Goal: Task Accomplishment & Management: Use online tool/utility

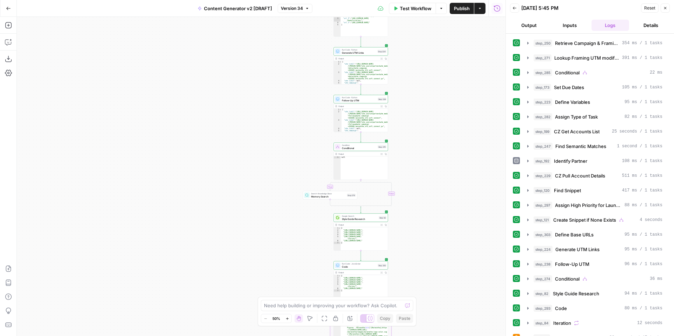
scroll to position [388, 0]
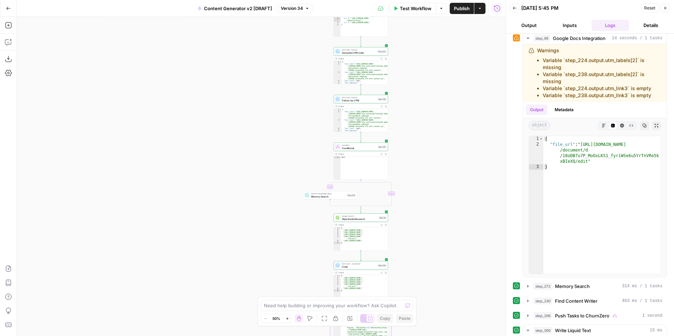
click at [663, 9] on icon "button" at bounding box center [665, 8] width 4 height 4
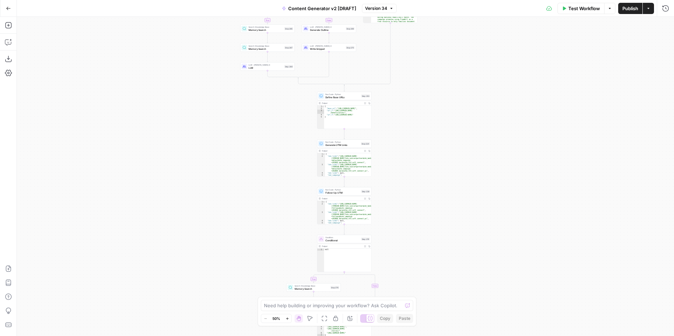
drag, startPoint x: 490, startPoint y: 143, endPoint x: 473, endPoint y: 238, distance: 96.1
click at [473, 238] on div "true false true false true false true true false true false false Workflow Set …" at bounding box center [345, 176] width 657 height 319
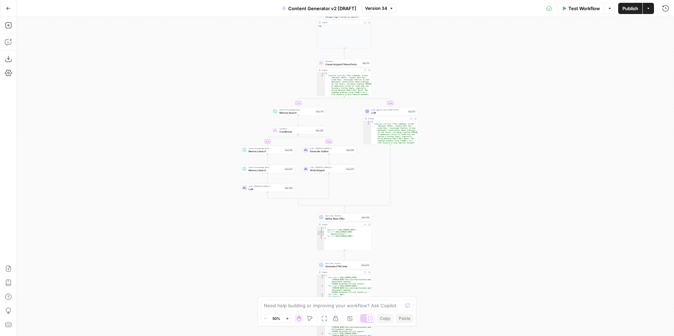
drag, startPoint x: 467, startPoint y: 106, endPoint x: 467, endPoint y: 211, distance: 104.9
click at [467, 212] on div "true false true false true false true true false true false false Workflow Set …" at bounding box center [345, 176] width 657 height 319
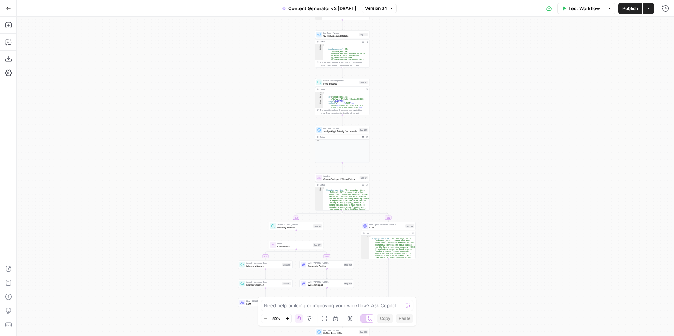
drag, startPoint x: 486, startPoint y: 153, endPoint x: 484, endPoint y: 222, distance: 68.8
click at [484, 224] on div "true false true false true false true true false true false false Workflow Set …" at bounding box center [345, 176] width 657 height 319
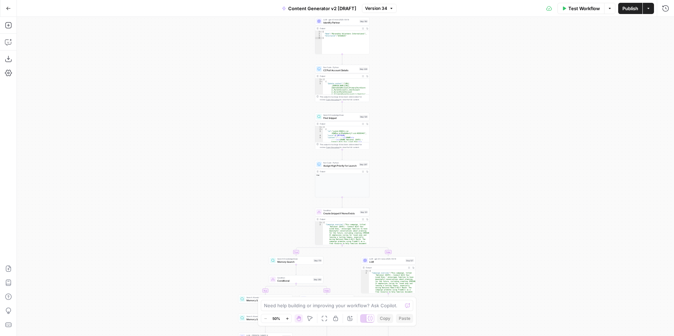
drag, startPoint x: 470, startPoint y: 160, endPoint x: 469, endPoint y: 223, distance: 62.8
click at [469, 223] on div "true false true false true false true true false true false false Workflow Set …" at bounding box center [345, 176] width 657 height 319
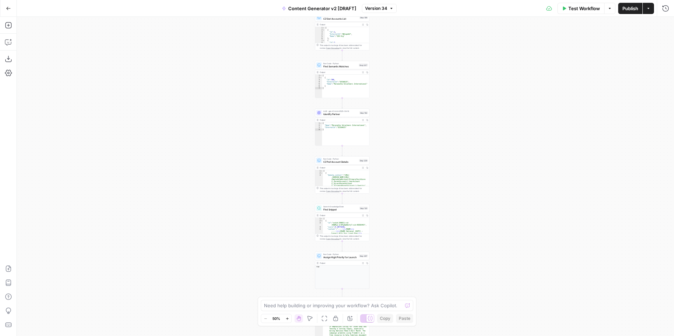
drag, startPoint x: 458, startPoint y: 160, endPoint x: 453, endPoint y: 238, distance: 78.7
click at [453, 238] on div "true false true false true false true true false true false false Workflow Set …" at bounding box center [345, 176] width 657 height 319
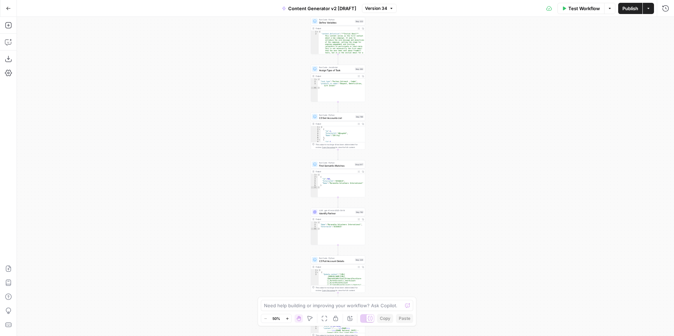
drag, startPoint x: 448, startPoint y: 154, endPoint x: 442, endPoint y: 235, distance: 80.9
click at [442, 235] on div "true false true false true false true true false true false false Workflow Set …" at bounding box center [345, 176] width 657 height 319
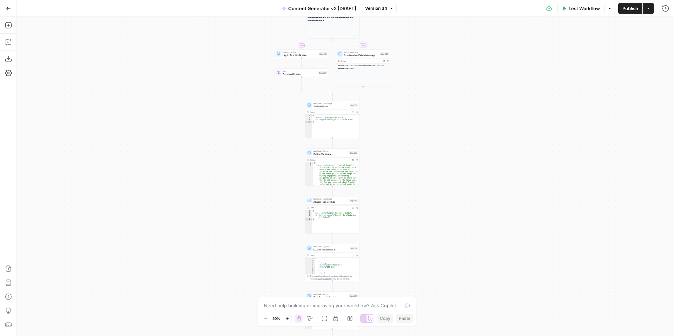
drag, startPoint x: 473, startPoint y: 155, endPoint x: 473, endPoint y: 229, distance: 74.0
click at [473, 231] on div "true false true false true false true true false true false false Workflow Set …" at bounding box center [345, 176] width 657 height 319
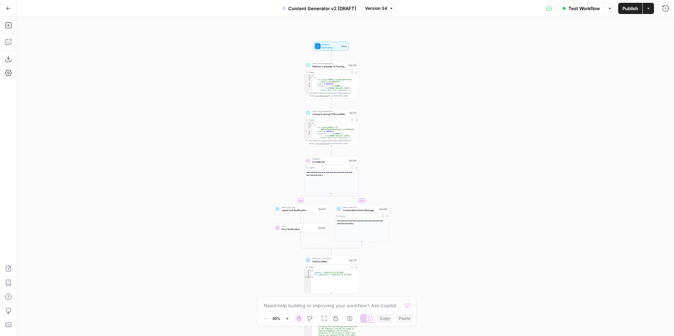
drag, startPoint x: 473, startPoint y: 132, endPoint x: 472, endPoint y: 224, distance: 92.6
click at [472, 229] on div "true false true false true false true true false true false false Workflow Set …" at bounding box center [345, 176] width 657 height 319
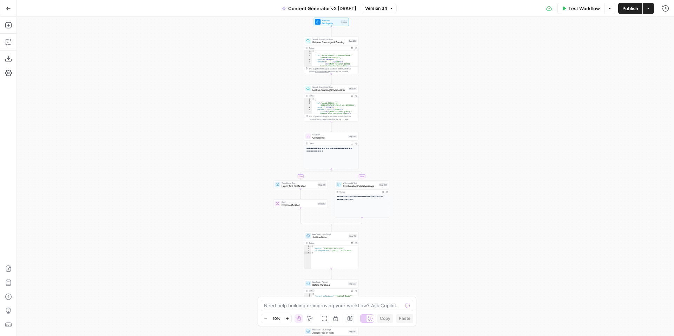
drag, startPoint x: 413, startPoint y: 216, endPoint x: 420, endPoint y: 99, distance: 117.1
click at [421, 100] on div "true false true false true false true true false true false false Workflow Set …" at bounding box center [345, 176] width 657 height 319
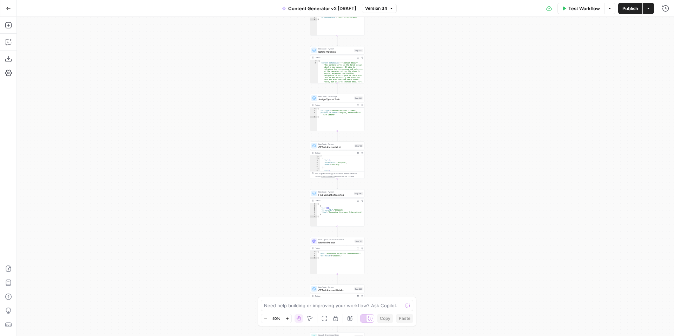
drag, startPoint x: 439, startPoint y: 233, endPoint x: 437, endPoint y: 90, distance: 143.1
click at [437, 90] on div "true false true false true false true true false true false false Workflow Set …" at bounding box center [345, 176] width 657 height 319
drag, startPoint x: 428, startPoint y: 218, endPoint x: 423, endPoint y: 86, distance: 132.3
click at [424, 88] on div "true false true false true false true true false true false false Workflow Set …" at bounding box center [345, 176] width 657 height 319
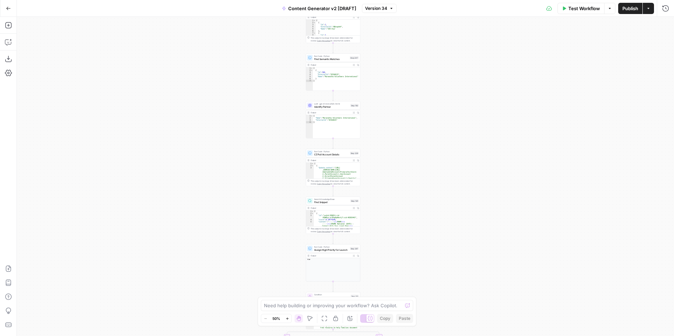
drag, startPoint x: 421, startPoint y: 200, endPoint x: 415, endPoint y: 81, distance: 118.7
click at [416, 83] on div "true false true false true false true true false true false false Workflow Set …" at bounding box center [345, 176] width 657 height 319
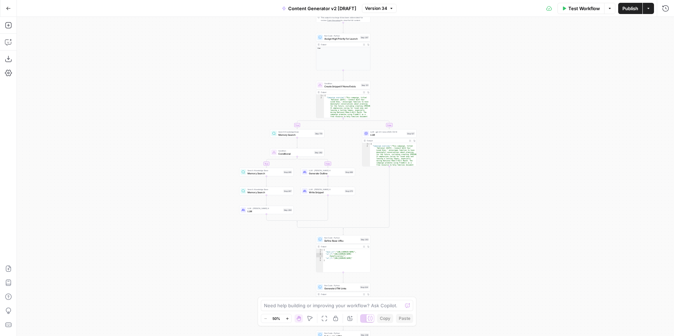
drag, startPoint x: 426, startPoint y: 205, endPoint x: 440, endPoint y: 84, distance: 121.8
click at [440, 85] on div "true false true false true false true true false true false false Workflow Set …" at bounding box center [345, 176] width 657 height 319
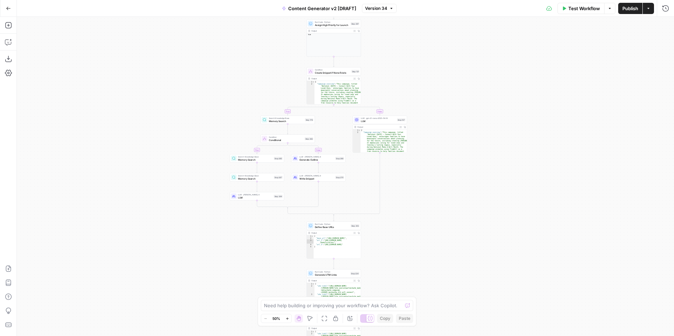
drag, startPoint x: 430, startPoint y: 234, endPoint x: 422, endPoint y: 248, distance: 15.6
click at [422, 248] on div "true false true false true false true true false true false false Workflow Set …" at bounding box center [345, 176] width 657 height 319
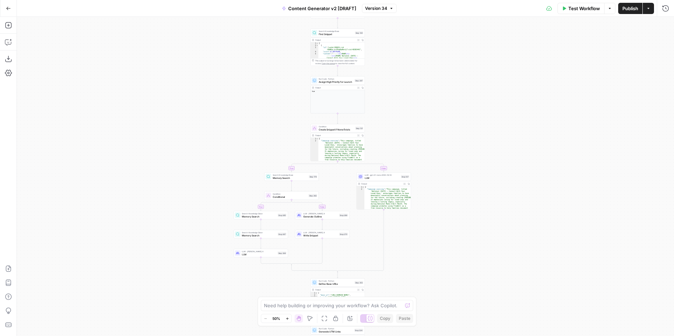
drag, startPoint x: 437, startPoint y: 243, endPoint x: 441, endPoint y: 295, distance: 52.1
click at [441, 295] on div "true false true false true false true true false true false false Workflow Set …" at bounding box center [345, 176] width 657 height 319
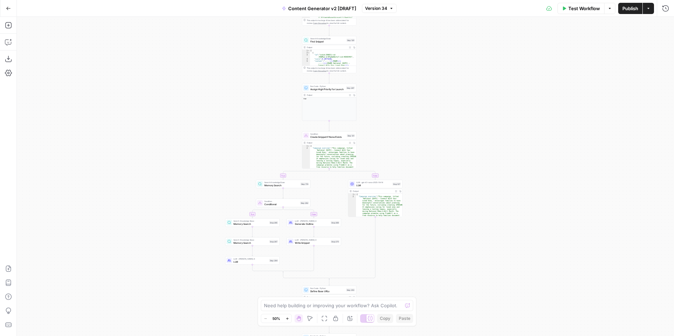
drag, startPoint x: 450, startPoint y: 275, endPoint x: 442, endPoint y: 282, distance: 10.5
click at [442, 283] on div "true false true false true false true true false true false false Workflow Set …" at bounding box center [345, 176] width 657 height 319
click at [363, 183] on span "LLM" at bounding box center [373, 185] width 35 height 4
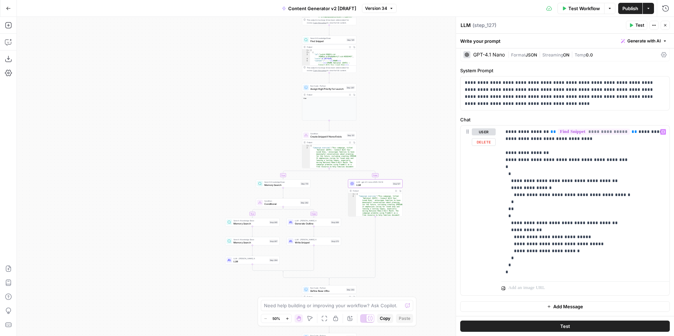
scroll to position [0, 0]
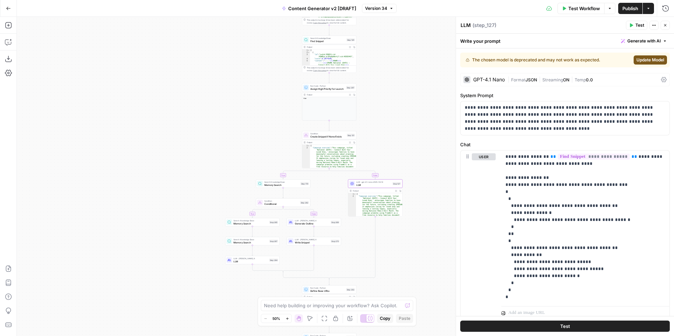
click at [642, 59] on span "Update Model" at bounding box center [650, 60] width 28 height 6
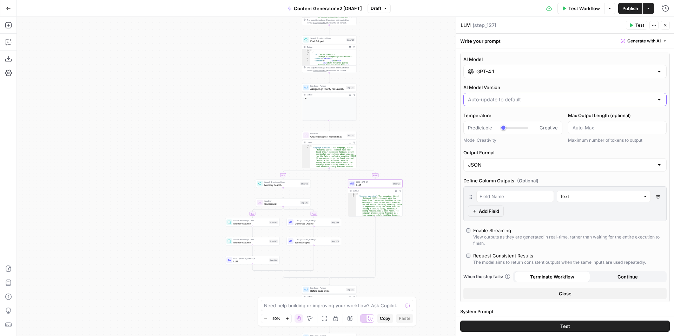
click at [517, 98] on input "AI Model Version" at bounding box center [561, 99] width 186 height 7
type input "Auto-update to default"
click at [519, 87] on label "AI Model Version" at bounding box center [564, 87] width 203 height 7
click at [519, 96] on input "Auto-update to default" at bounding box center [561, 99] width 186 height 7
type input "Auto-update to default"
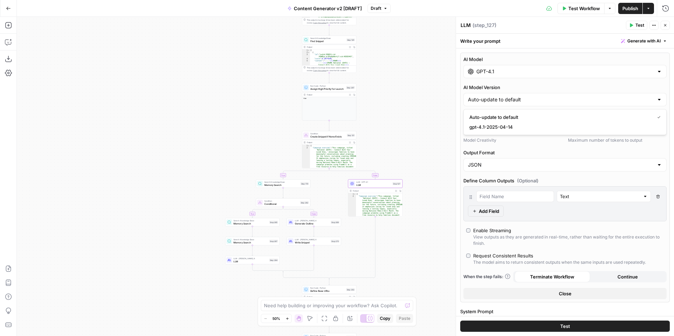
click at [514, 72] on input "GPT-4.1" at bounding box center [564, 71] width 177 height 7
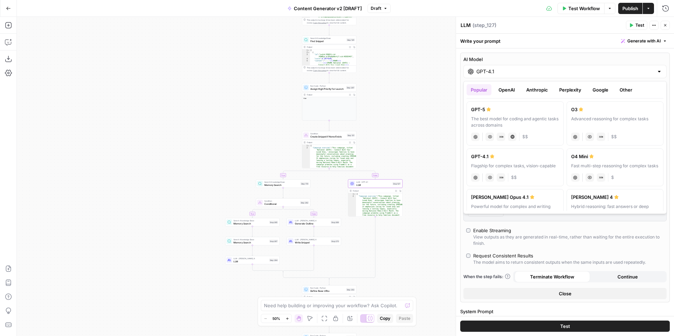
click at [514, 93] on button "OpenAI" at bounding box center [506, 89] width 25 height 11
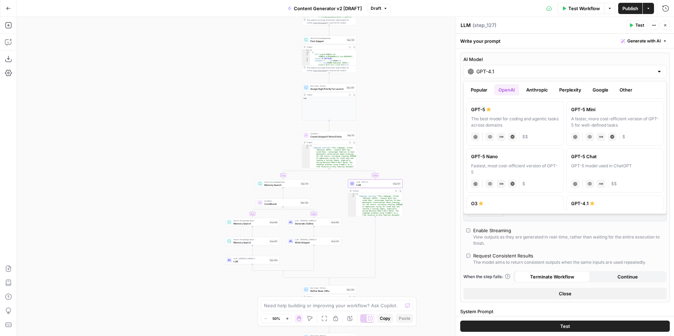
click at [666, 25] on icon "button" at bounding box center [665, 25] width 4 height 4
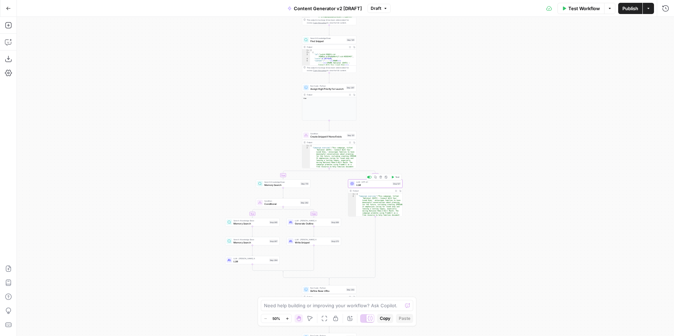
click at [358, 184] on span "LLM" at bounding box center [373, 185] width 35 height 4
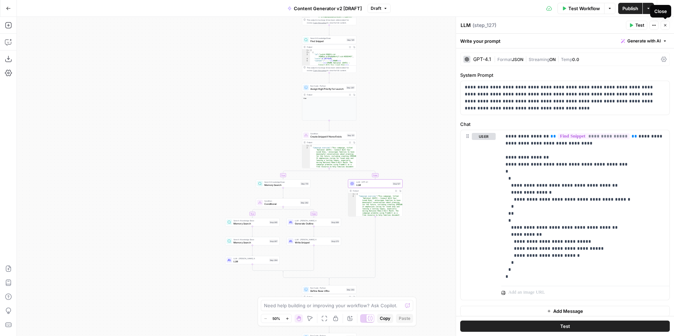
click at [668, 25] on button "Close" at bounding box center [664, 25] width 9 height 9
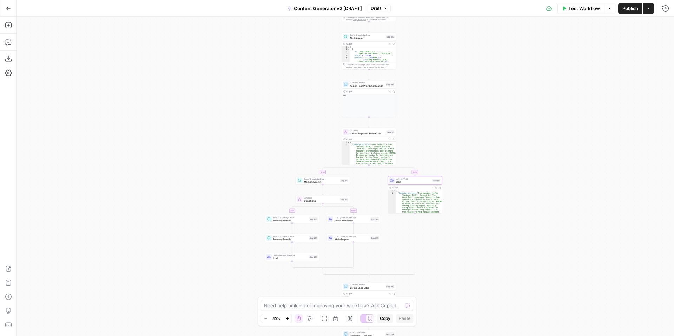
drag, startPoint x: 463, startPoint y: 186, endPoint x: 503, endPoint y: 183, distance: 39.8
click at [503, 183] on div "true false true false true false true true false true false false Workflow Set …" at bounding box center [345, 176] width 657 height 319
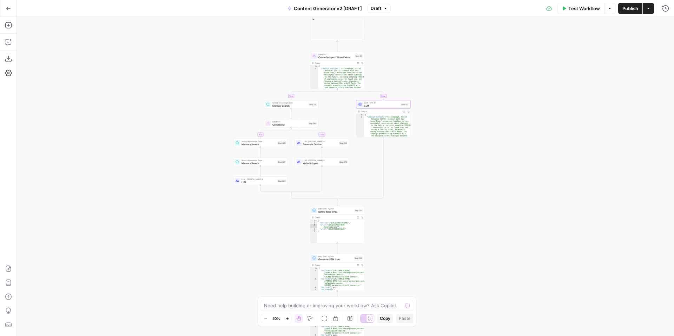
drag, startPoint x: 477, startPoint y: 253, endPoint x: 445, endPoint y: 174, distance: 84.7
click at [445, 175] on div "true false true false true false true true false true false false Workflow Set …" at bounding box center [345, 176] width 657 height 319
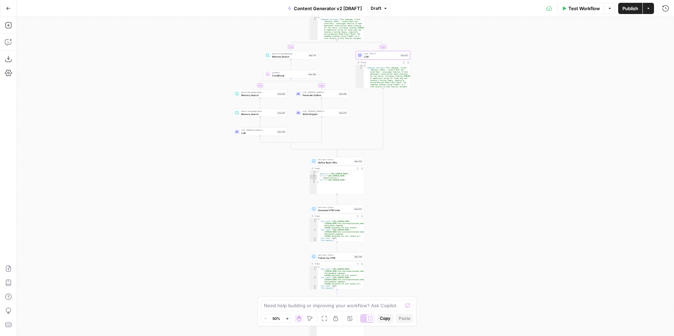
drag, startPoint x: 456, startPoint y: 242, endPoint x: 455, endPoint y: 195, distance: 47.4
click at [455, 195] on div "true false true false true false true true false true false false Workflow Set …" at bounding box center [345, 176] width 657 height 319
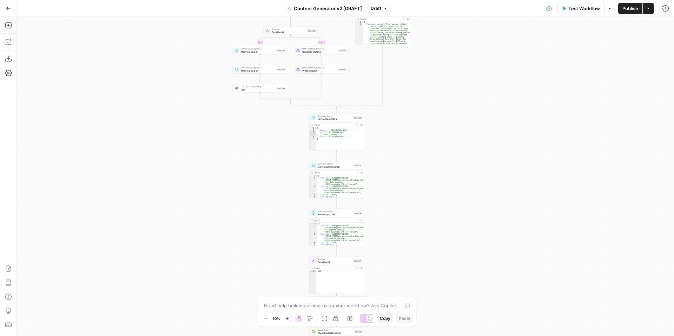
drag, startPoint x: 447, startPoint y: 244, endPoint x: 445, endPoint y: 197, distance: 47.0
click at [446, 198] on div "true false true false true false true true false true false false Workflow Set …" at bounding box center [345, 176] width 657 height 319
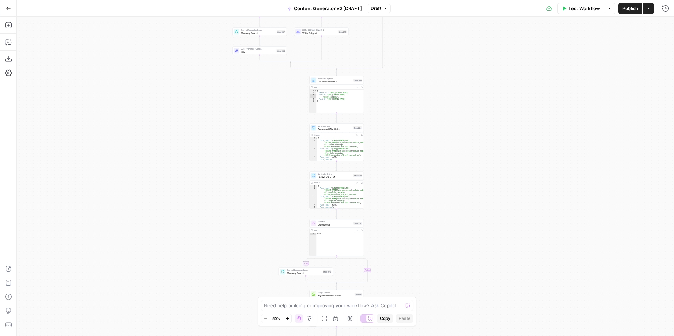
drag, startPoint x: 421, startPoint y: 227, endPoint x: 422, endPoint y: 189, distance: 37.9
click at [422, 189] on div "true false true false true false true true false true false false Workflow Set …" at bounding box center [345, 176] width 657 height 319
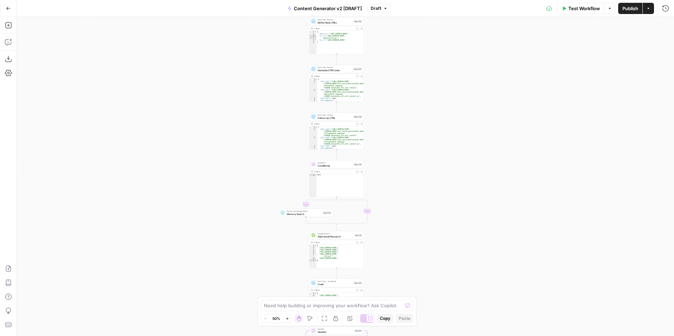
drag, startPoint x: 427, startPoint y: 211, endPoint x: 425, endPoint y: 162, distance: 49.2
click at [426, 163] on div "true false true false true false true true false true false false Workflow Set …" at bounding box center [345, 176] width 657 height 319
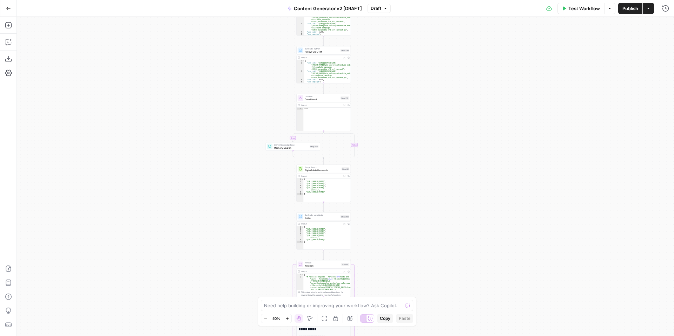
drag, startPoint x: 423, startPoint y: 196, endPoint x: 407, endPoint y: 107, distance: 90.8
click at [408, 109] on div "true false true false true false true true false true false false Workflow Set …" at bounding box center [345, 176] width 657 height 319
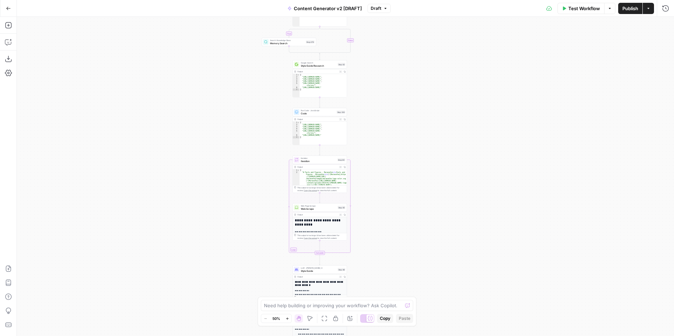
drag, startPoint x: 428, startPoint y: 190, endPoint x: 426, endPoint y: 103, distance: 87.4
click at [426, 103] on div "true false true false true false true true false true false false Workflow Set …" at bounding box center [345, 176] width 657 height 319
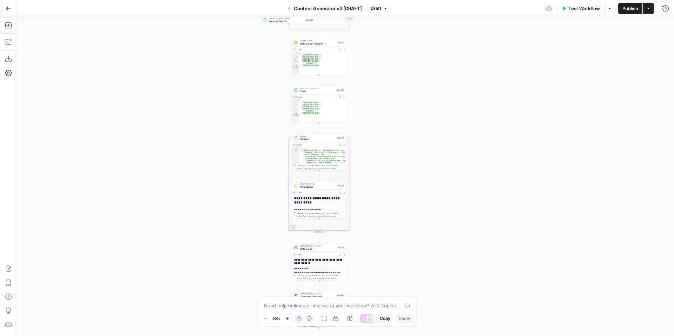
drag, startPoint x: 435, startPoint y: 185, endPoint x: 432, endPoint y: 105, distance: 80.4
click at [432, 105] on div "true false true false true false true true false true false false Workflow Set …" at bounding box center [345, 176] width 657 height 319
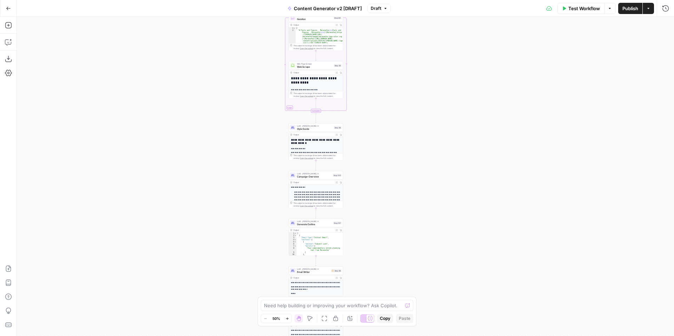
drag, startPoint x: 441, startPoint y: 207, endPoint x: 437, endPoint y: 127, distance: 80.0
click at [439, 131] on div "true false true false true false true true false true false false Workflow Set …" at bounding box center [345, 176] width 657 height 319
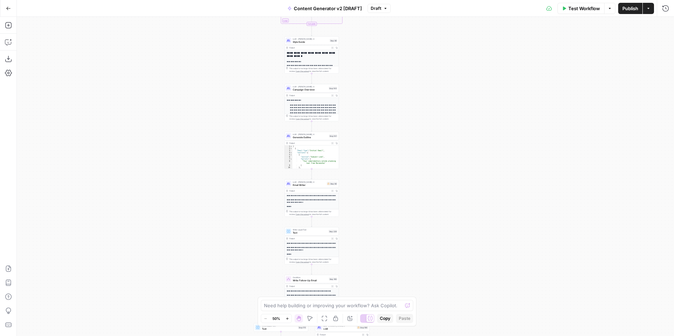
drag, startPoint x: 426, startPoint y: 202, endPoint x: 423, endPoint y: 133, distance: 69.5
click at [423, 134] on div "true false true false true false true true false true false false Workflow Set …" at bounding box center [345, 176] width 657 height 319
click at [420, 215] on div "true false true false true false true true false true false false Workflow Set …" at bounding box center [345, 176] width 657 height 319
click at [308, 91] on div "LLM · [PERSON_NAME] 4 Campaign Overview Step 140 Copy step Delete step Add Note…" at bounding box center [311, 88] width 54 height 8
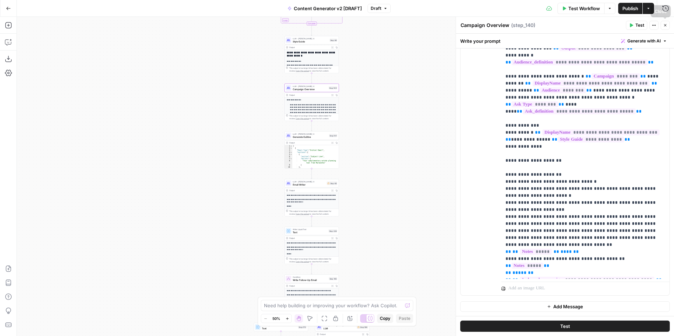
click at [667, 25] on span "Close" at bounding box center [667, 25] width 0 height 0
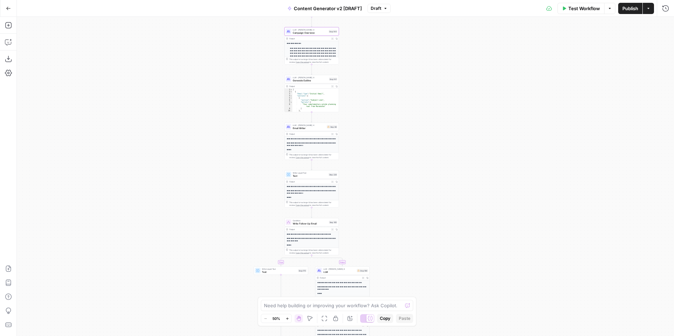
drag, startPoint x: 434, startPoint y: 183, endPoint x: 432, endPoint y: 125, distance: 58.3
click at [433, 126] on div "true false true false true false true true false true false false Workflow Set …" at bounding box center [345, 176] width 657 height 319
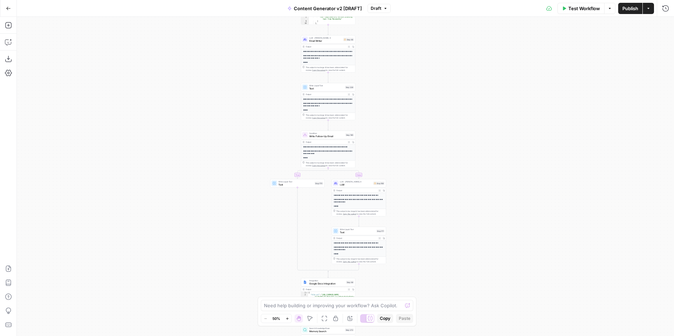
drag, startPoint x: 413, startPoint y: 188, endPoint x: 430, endPoint y: 90, distance: 100.1
click at [430, 90] on div "true false true false true false true true false true false false Workflow Set …" at bounding box center [345, 176] width 657 height 319
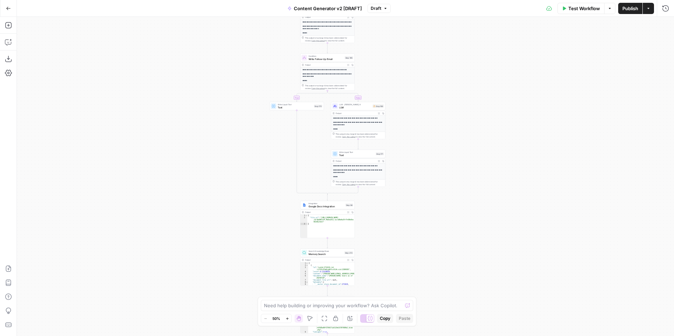
drag, startPoint x: 440, startPoint y: 219, endPoint x: 437, endPoint y: 120, distance: 99.3
click at [439, 123] on div "true false true false true false true true false true false false Workflow Set …" at bounding box center [345, 176] width 657 height 319
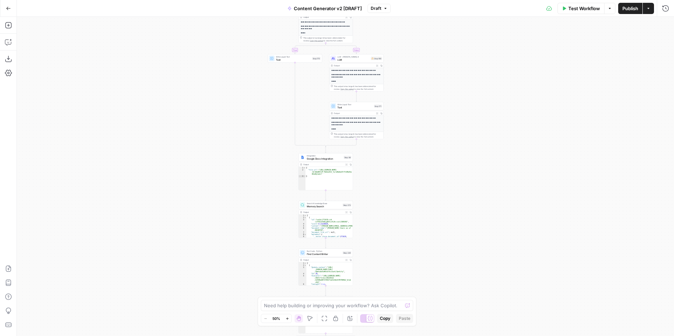
drag, startPoint x: 393, startPoint y: 217, endPoint x: 390, endPoint y: 143, distance: 74.4
click at [391, 146] on div "true false true false true false true true false true false false Workflow Set …" at bounding box center [345, 176] width 657 height 319
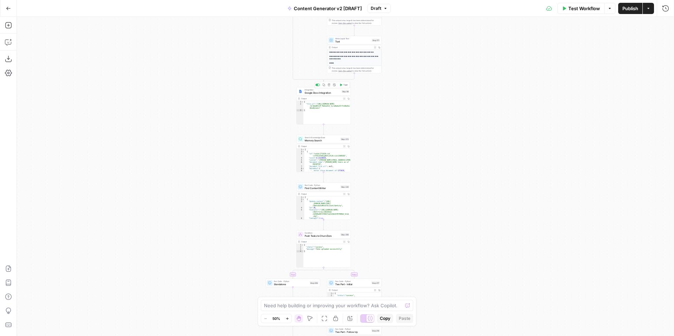
click at [324, 93] on span "Google Docs Integration" at bounding box center [322, 93] width 35 height 4
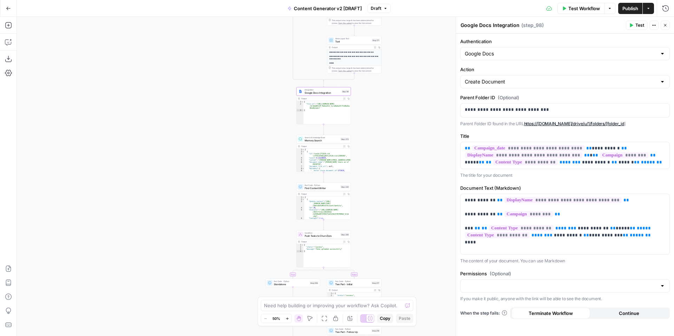
click at [667, 25] on button "Close" at bounding box center [664, 25] width 9 height 9
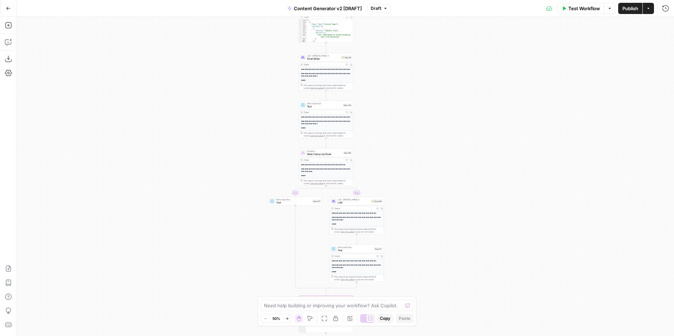
click at [382, 11] on button "Draft" at bounding box center [378, 8] width 23 height 9
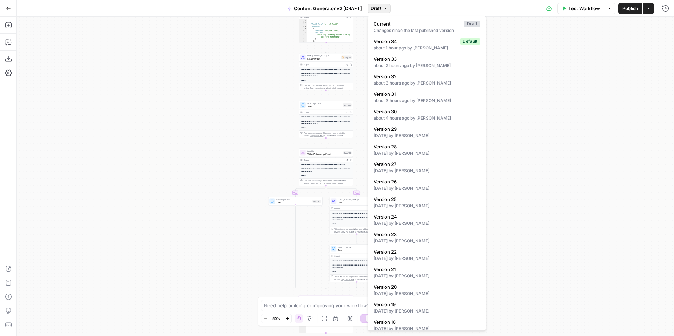
click at [538, 100] on div "true false true false true false true true false true false false Workflow Set …" at bounding box center [345, 176] width 657 height 319
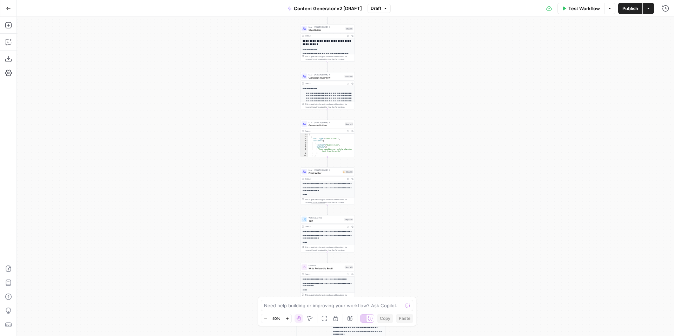
drag, startPoint x: 538, startPoint y: 100, endPoint x: 539, endPoint y: 213, distance: 113.3
click at [539, 213] on div "true false true false true false true true false true false false Workflow Set …" at bounding box center [345, 176] width 657 height 319
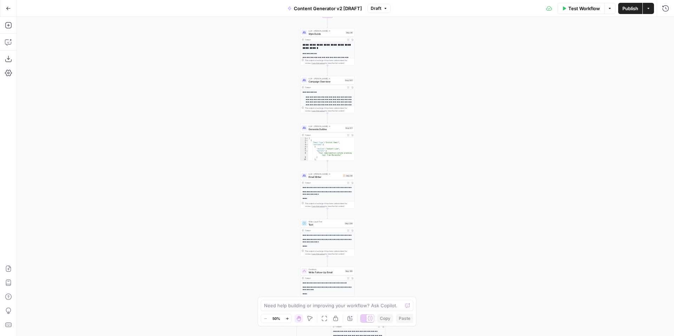
drag, startPoint x: 507, startPoint y: 118, endPoint x: 507, endPoint y: 208, distance: 90.2
click at [507, 208] on div "true false true false true false true true false true false false Workflow Set …" at bounding box center [345, 176] width 657 height 319
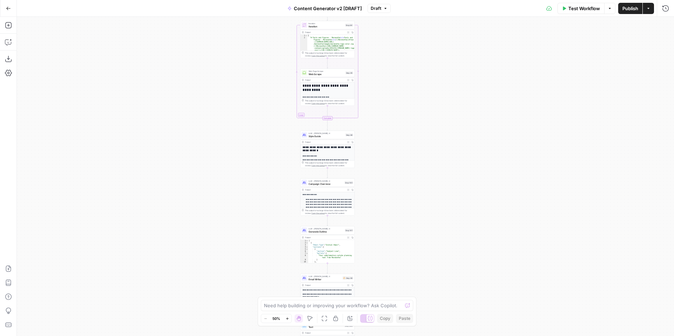
drag, startPoint x: 472, startPoint y: 120, endPoint x: 470, endPoint y: 222, distance: 102.1
click at [470, 222] on div "true false true false true false true true false true false false Workflow Set …" at bounding box center [345, 176] width 657 height 319
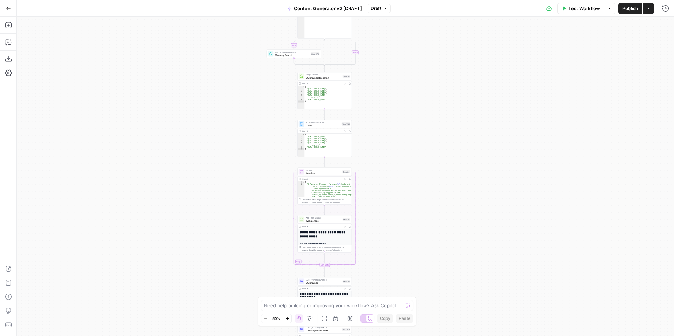
drag, startPoint x: 457, startPoint y: 172, endPoint x: 449, endPoint y: 222, distance: 50.9
click at [449, 222] on div "true false true false true false true true false true false false Workflow Set …" at bounding box center [345, 176] width 657 height 319
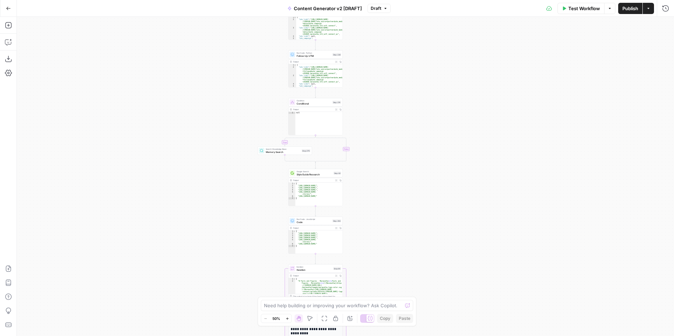
drag, startPoint x: 440, startPoint y: 148, endPoint x: 427, endPoint y: 221, distance: 74.7
click at [427, 221] on div "true false true false true false true true false true false false Workflow Set …" at bounding box center [345, 176] width 657 height 319
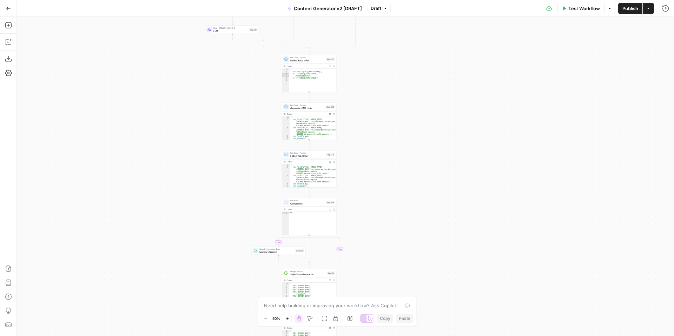
drag, startPoint x: 413, startPoint y: 116, endPoint x: 419, endPoint y: 215, distance: 99.5
click at [419, 220] on div "true false true false true false true true false true false false Workflow Set …" at bounding box center [345, 176] width 657 height 319
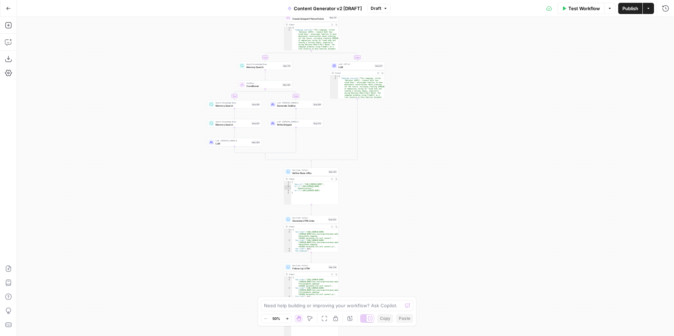
drag, startPoint x: 431, startPoint y: 135, endPoint x: 427, endPoint y: 241, distance: 106.7
click at [426, 248] on div "true false true false true false true true false true false false Workflow Set …" at bounding box center [345, 176] width 657 height 319
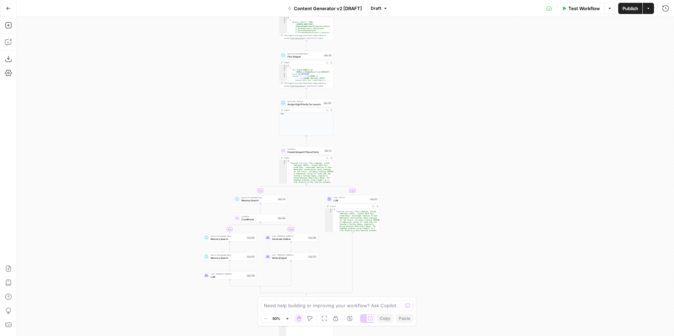
drag, startPoint x: 434, startPoint y: 157, endPoint x: 433, endPoint y: 236, distance: 78.9
click at [433, 236] on div "true false true false true false true true false true false false Workflow Set …" at bounding box center [345, 176] width 657 height 319
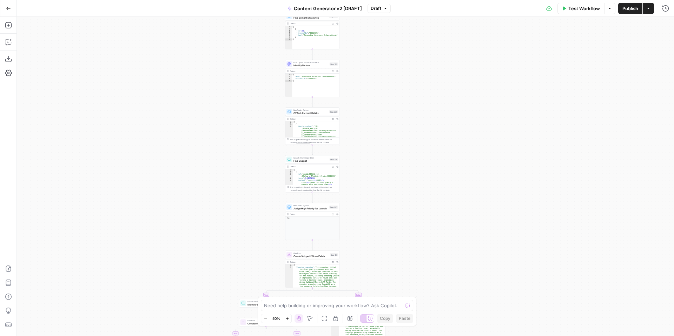
drag, startPoint x: 428, startPoint y: 168, endPoint x: 442, endPoint y: 279, distance: 111.4
click at [442, 285] on div "true false true false true false true true false true false false Workflow Set …" at bounding box center [345, 176] width 657 height 319
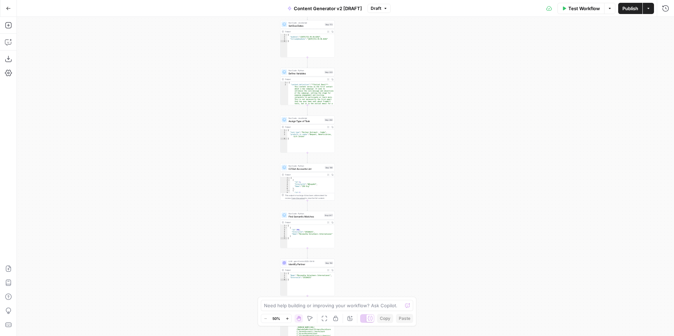
drag, startPoint x: 444, startPoint y: 136, endPoint x: 432, endPoint y: 258, distance: 122.3
click at [432, 262] on div "true false true false true false true true false true false false Workflow Set …" at bounding box center [345, 176] width 657 height 319
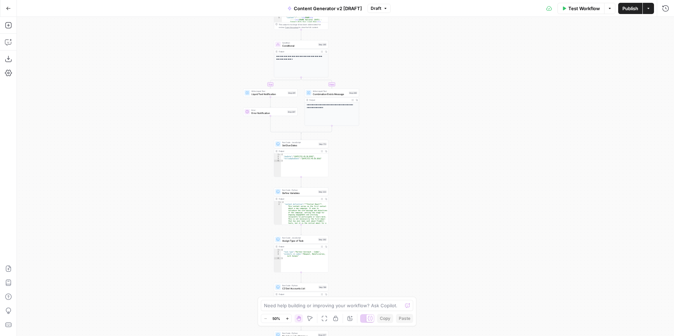
drag, startPoint x: 420, startPoint y: 143, endPoint x: 414, endPoint y: 255, distance: 112.1
click at [413, 258] on div "true false true false true false true true false true false false Workflow Set …" at bounding box center [345, 176] width 657 height 319
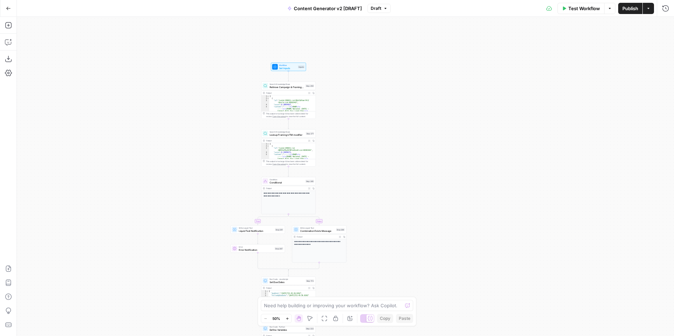
drag, startPoint x: 412, startPoint y: 148, endPoint x: 401, endPoint y: 274, distance: 126.1
click at [400, 277] on div "true false true false true false true true false true false false Workflow Set …" at bounding box center [345, 176] width 657 height 319
